Goal: Information Seeking & Learning: Learn about a topic

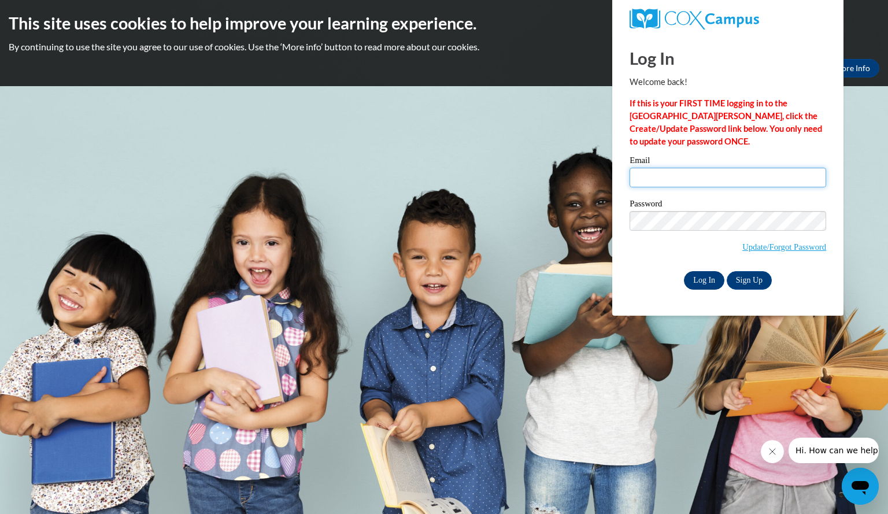
type input "beamanlindsey@aasd.k12.wi.us"
click at [705, 277] on input "Log In" at bounding box center [704, 280] width 40 height 19
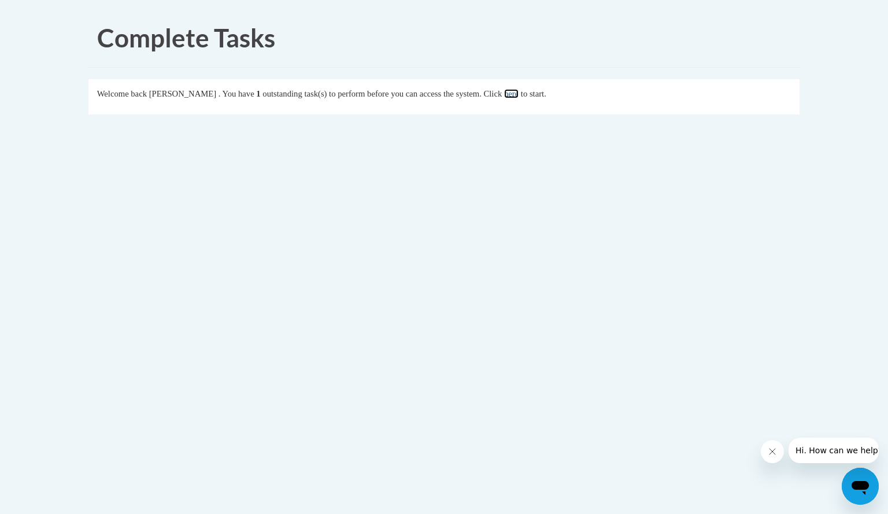
click at [519, 94] on link "here" at bounding box center [511, 93] width 14 height 9
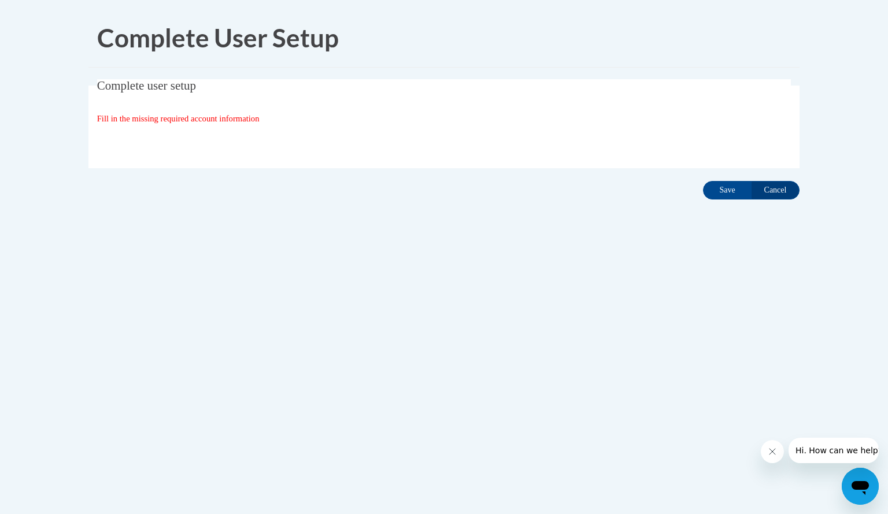
click at [228, 119] on span "Fill in the missing required account information" at bounding box center [178, 118] width 162 height 9
click at [728, 191] on input "Save" at bounding box center [727, 190] width 49 height 19
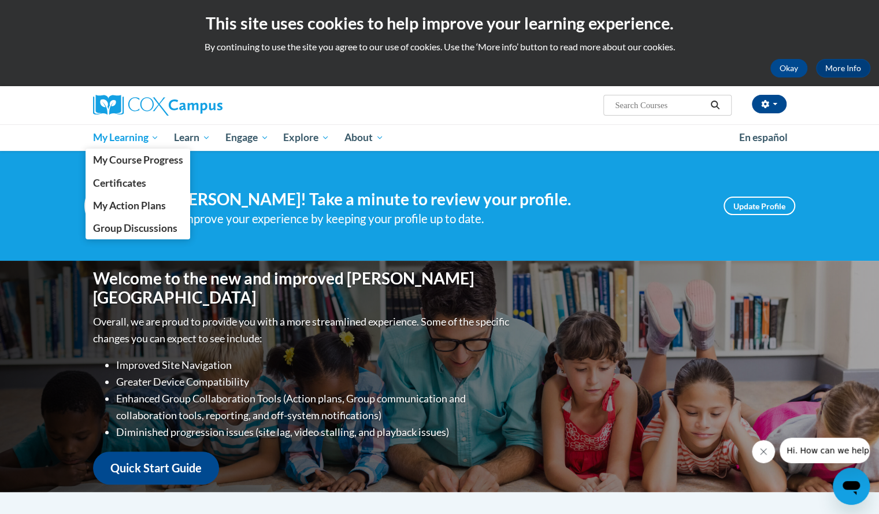
click at [115, 143] on span "My Learning" at bounding box center [126, 138] width 66 height 14
click at [127, 159] on span "My Course Progress" at bounding box center [138, 160] width 90 height 12
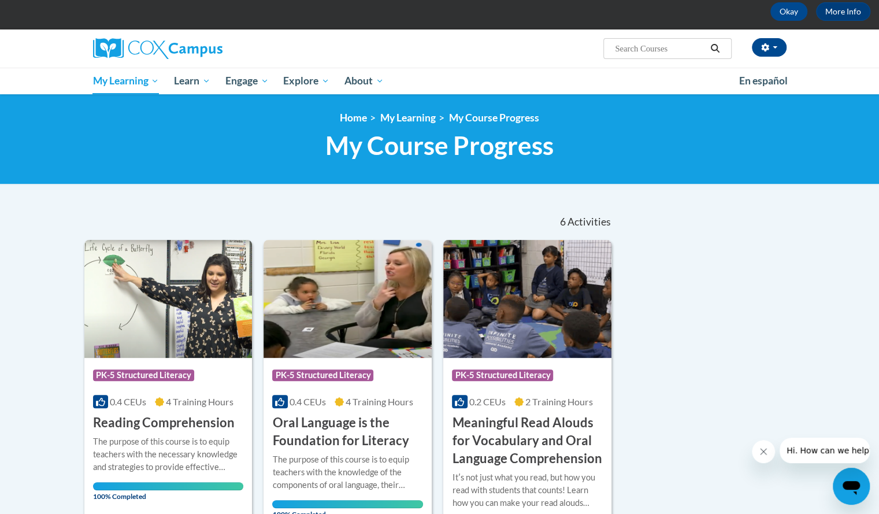
scroll to position [46, 0]
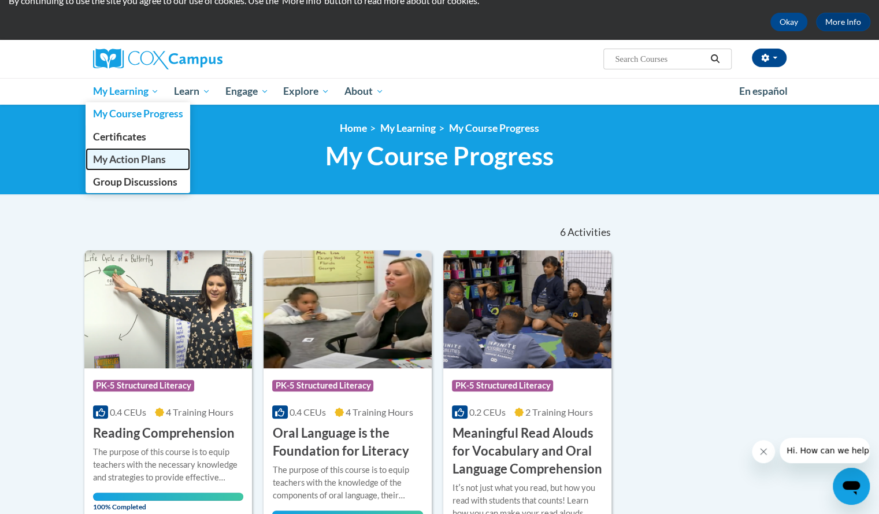
click at [138, 157] on span "My Action Plans" at bounding box center [129, 159] width 73 height 12
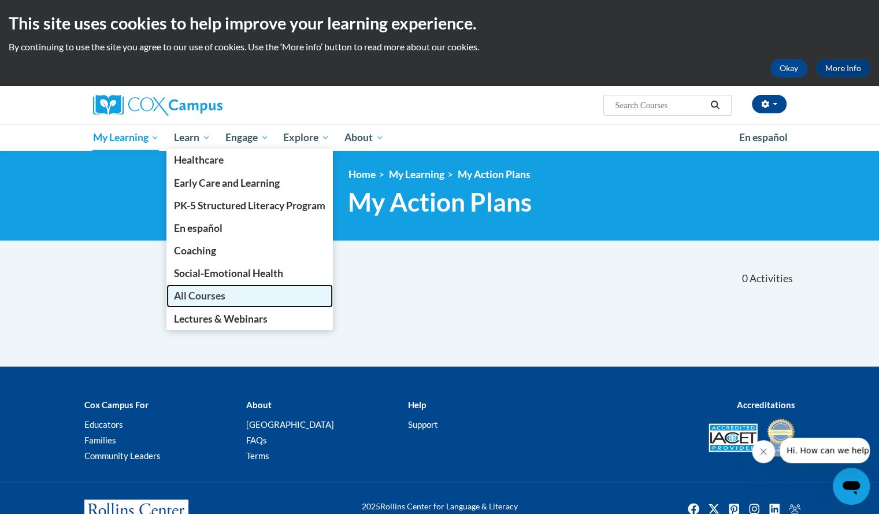
click at [205, 300] on span "All Courses" at bounding box center [199, 296] width 51 height 12
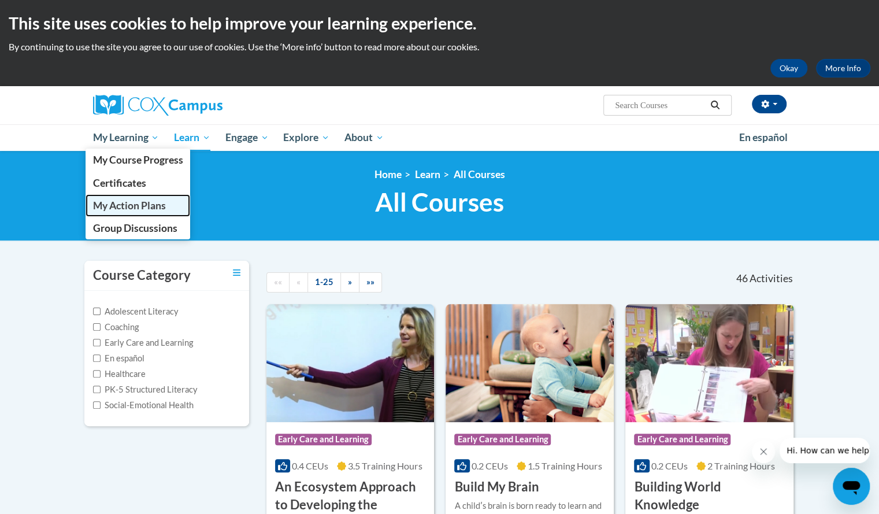
click at [115, 203] on span "My Action Plans" at bounding box center [129, 205] width 73 height 12
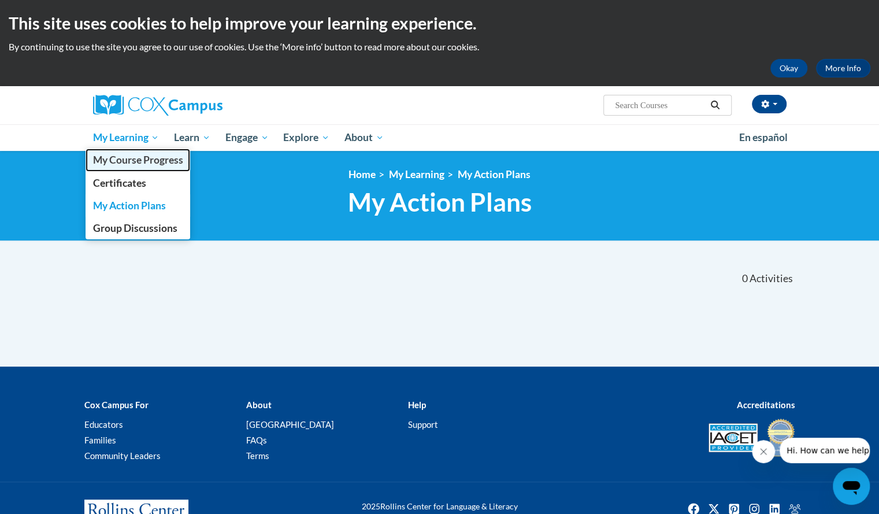
click at [149, 158] on span "My Course Progress" at bounding box center [138, 160] width 90 height 12
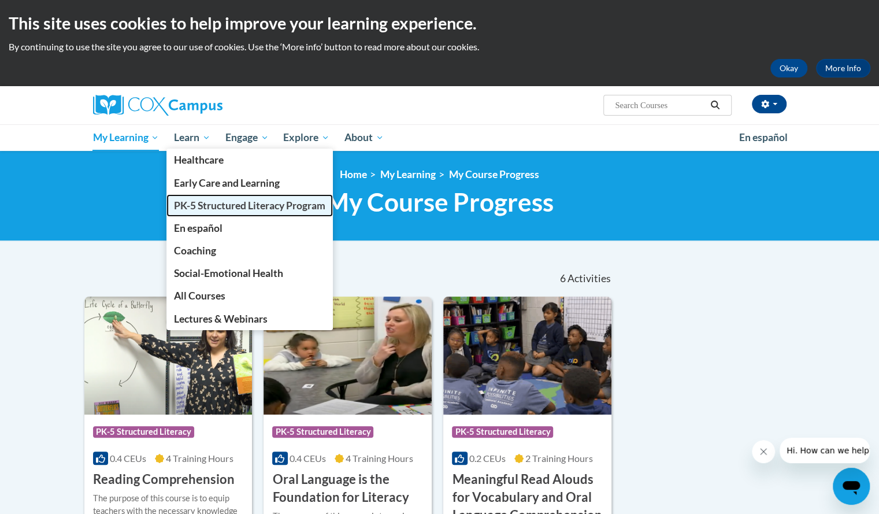
click at [206, 203] on span "PK-5 Structured Literacy Program" at bounding box center [249, 205] width 151 height 12
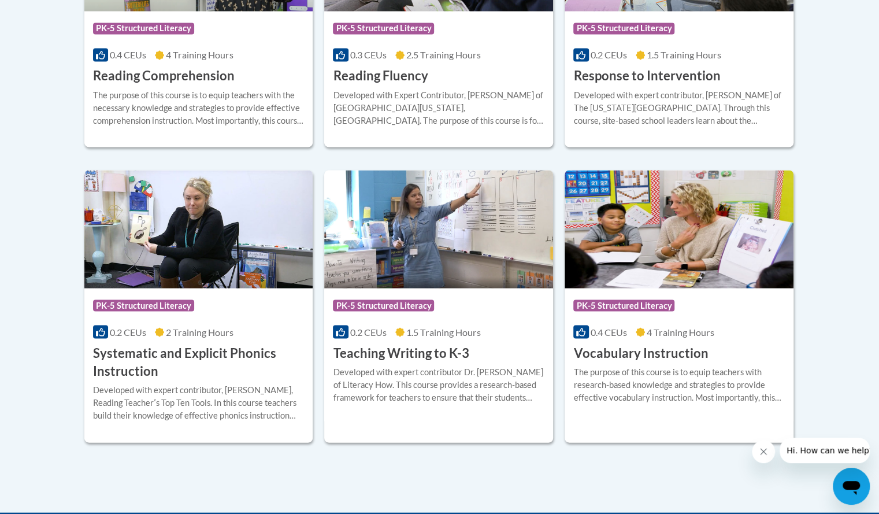
scroll to position [1231, 0]
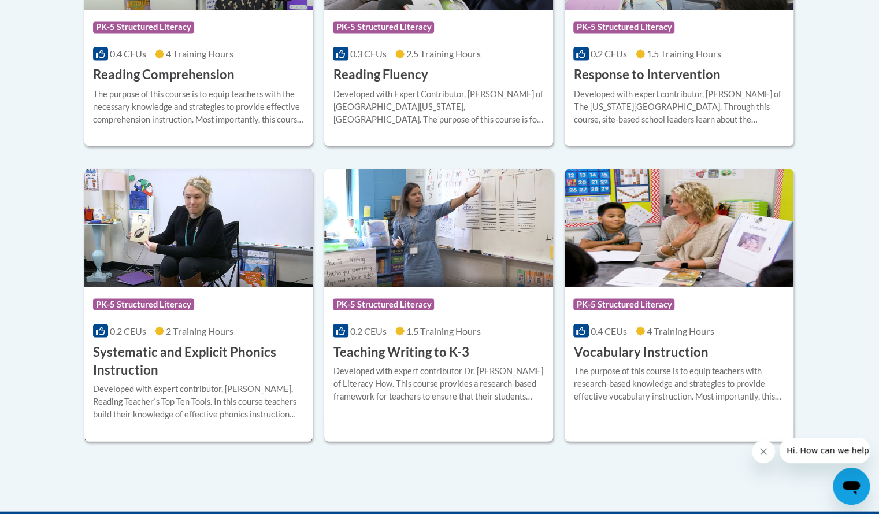
click at [178, 343] on h3 "Systematic and Explicit Phonics Instruction" at bounding box center [199, 361] width 212 height 36
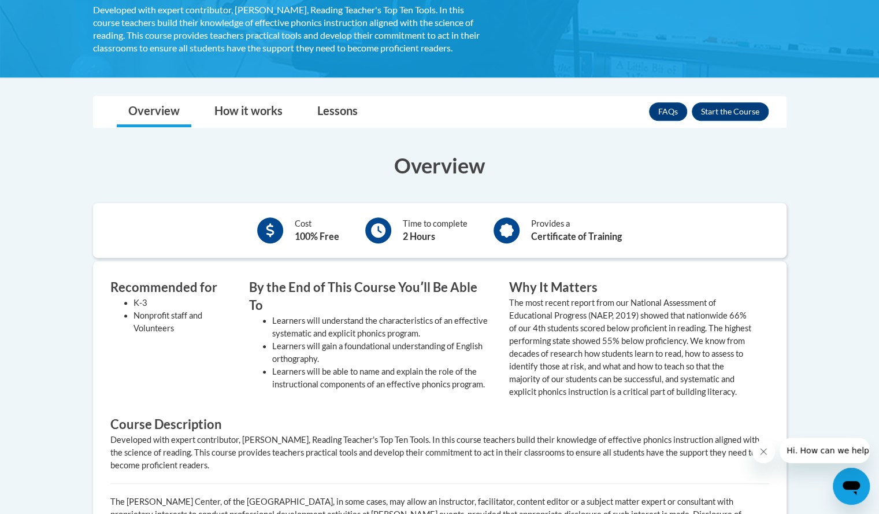
scroll to position [265, 0]
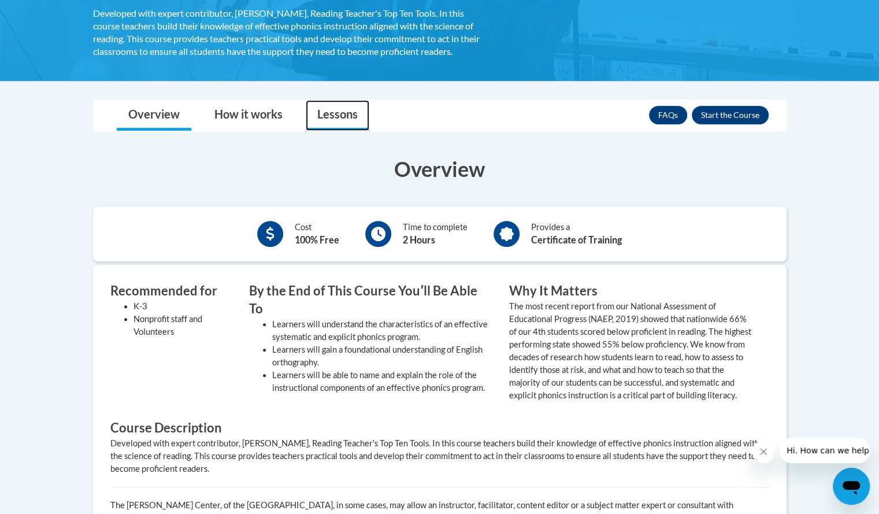
click at [337, 118] on link "Lessons" at bounding box center [338, 115] width 64 height 31
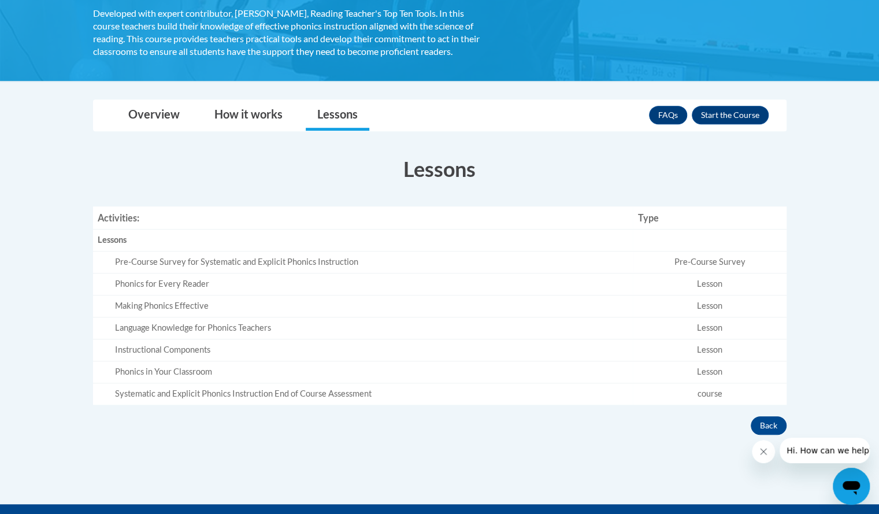
click at [696, 263] on td "Pre-Course Survey" at bounding box center [709, 263] width 153 height 22
click at [709, 112] on button "Enroll" at bounding box center [730, 115] width 77 height 19
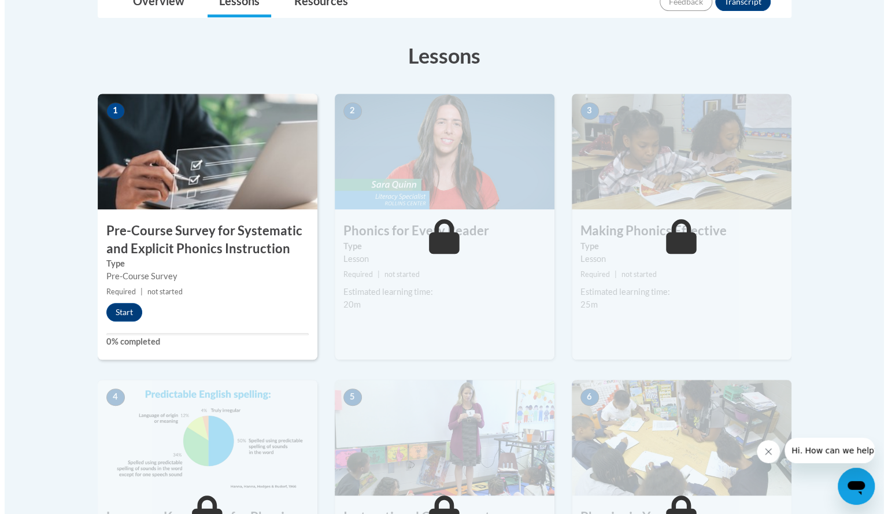
scroll to position [297, 0]
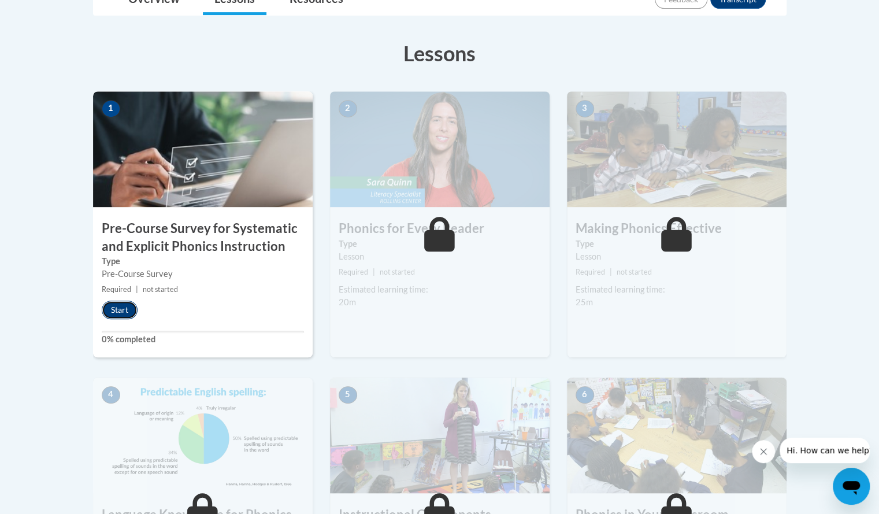
click at [120, 310] on button "Start" at bounding box center [120, 310] width 36 height 19
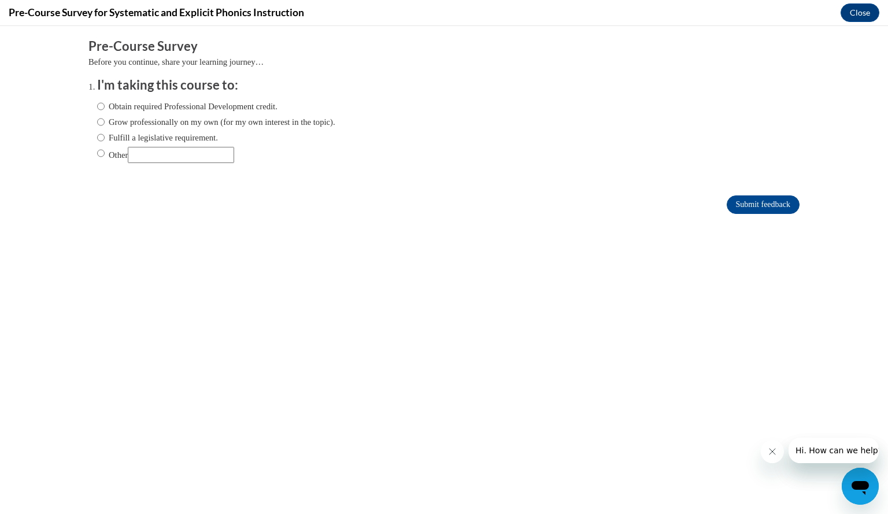
scroll to position [0, 0]
click at [97, 139] on input "Fulfill a legislative requirement." at bounding box center [101, 137] width 8 height 13
radio input "true"
click at [730, 205] on input "Submit feedback" at bounding box center [763, 204] width 73 height 19
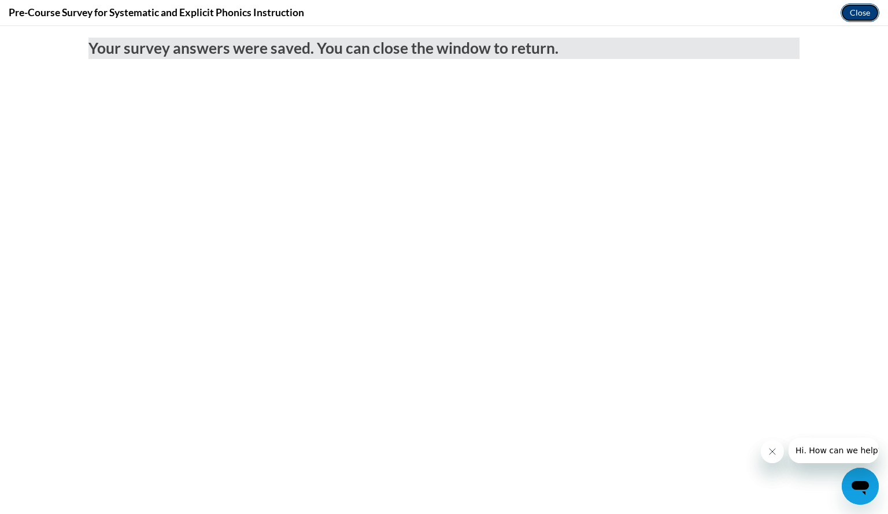
click at [853, 20] on button "Close" at bounding box center [860, 12] width 39 height 19
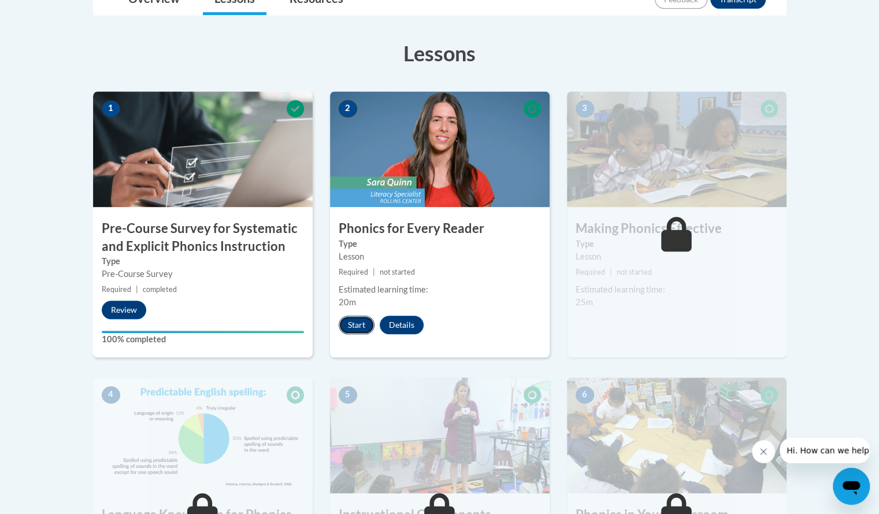
click at [361, 326] on button "Start" at bounding box center [357, 325] width 36 height 19
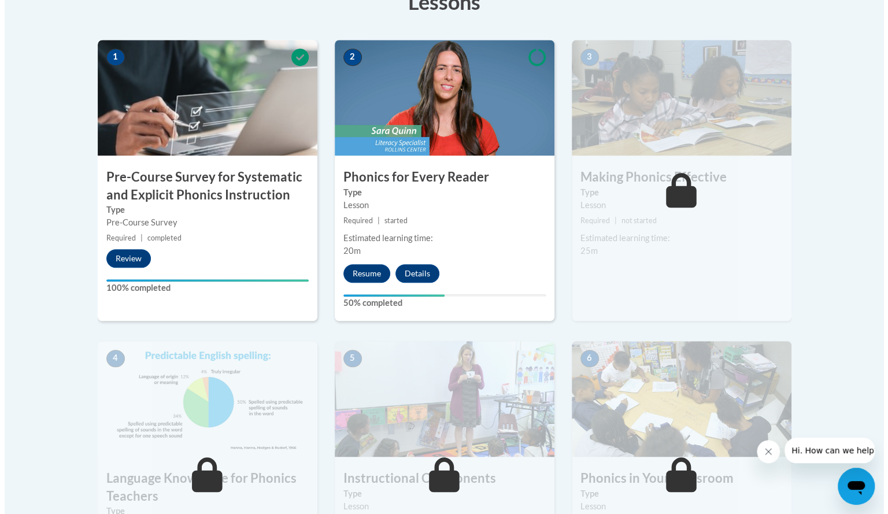
scroll to position [347, 0]
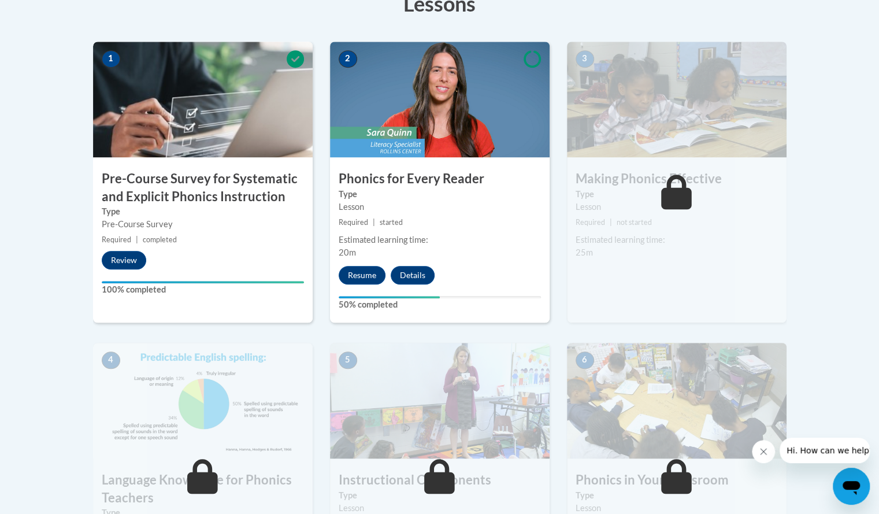
click at [453, 156] on img at bounding box center [440, 100] width 220 height 116
click at [354, 283] on button "Resume" at bounding box center [362, 275] width 47 height 19
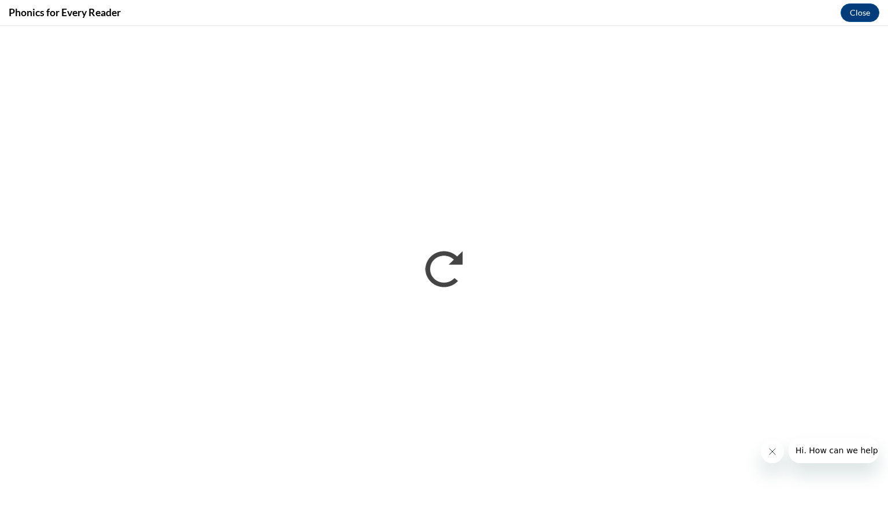
scroll to position [0, 0]
